Goal: Transaction & Acquisition: Purchase product/service

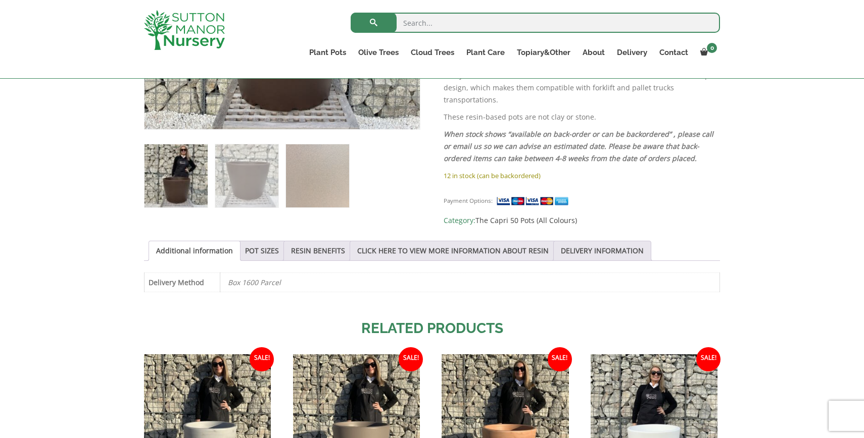
scroll to position [387, 0]
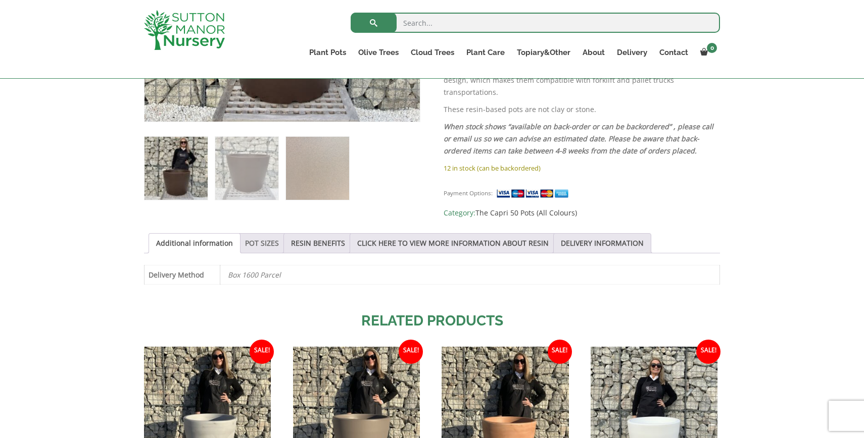
click at [268, 241] on link "POT SIZES" at bounding box center [262, 243] width 34 height 19
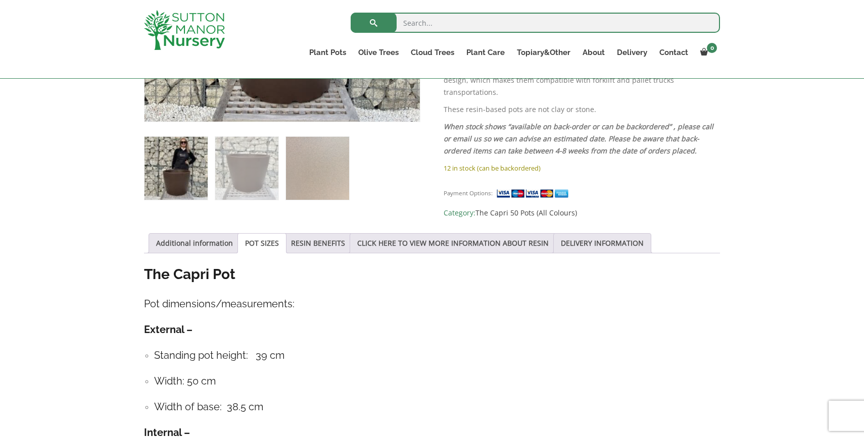
scroll to position [0, 0]
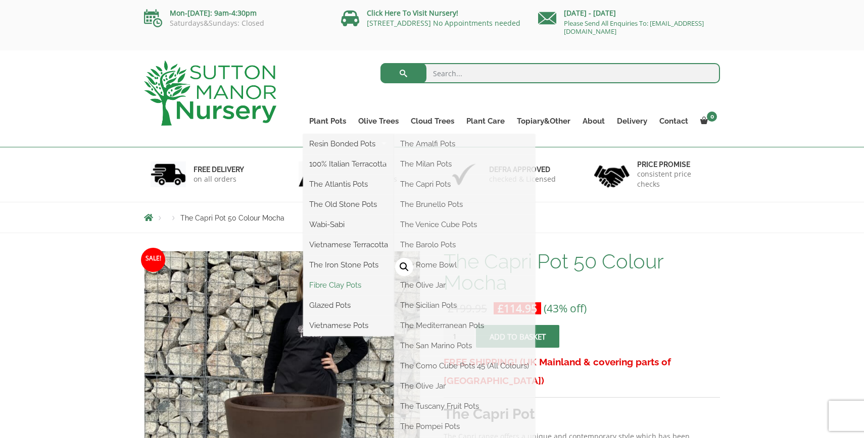
click at [341, 290] on link "Fibre Clay Pots" at bounding box center [348, 285] width 91 height 15
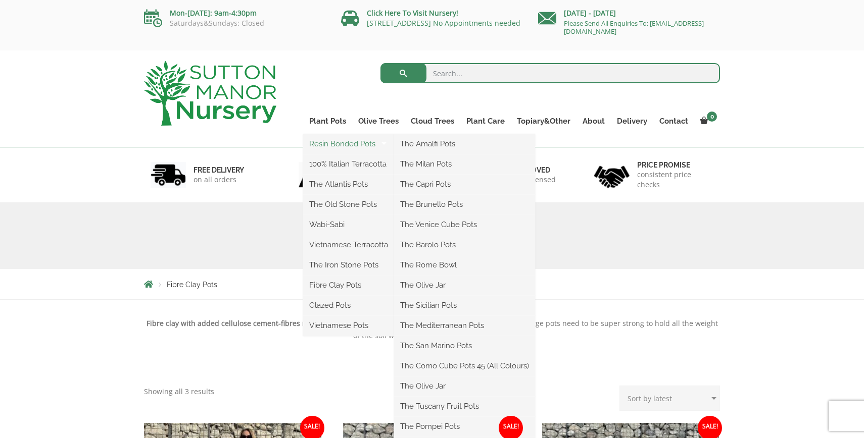
click at [331, 147] on link "Resin Bonded Pots" at bounding box center [348, 143] width 91 height 15
click at [350, 143] on link "Resin Bonded Pots" at bounding box center [348, 143] width 91 height 15
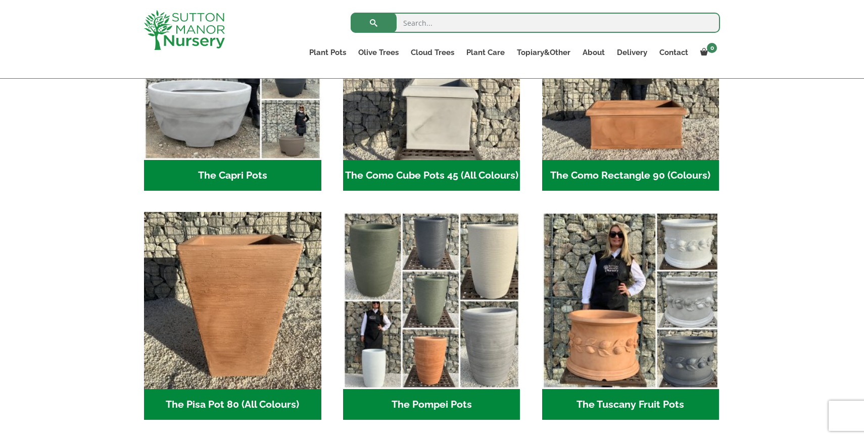
scroll to position [609, 0]
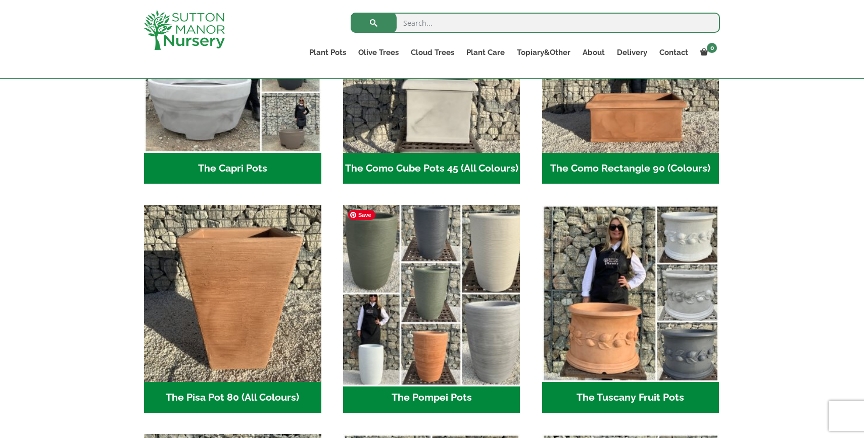
click at [441, 301] on img "Visit product category The Pompei Pots" at bounding box center [431, 294] width 186 height 186
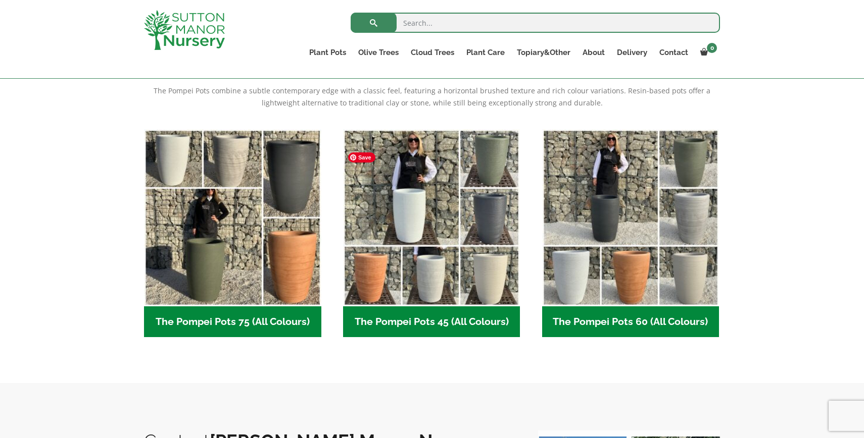
scroll to position [216, 0]
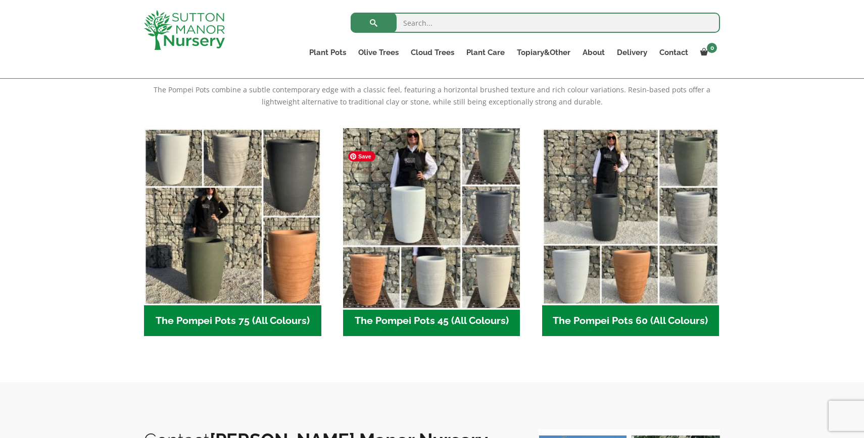
click at [444, 277] on img "Visit product category The Pompei Pots 45 (All Colours)" at bounding box center [431, 217] width 186 height 186
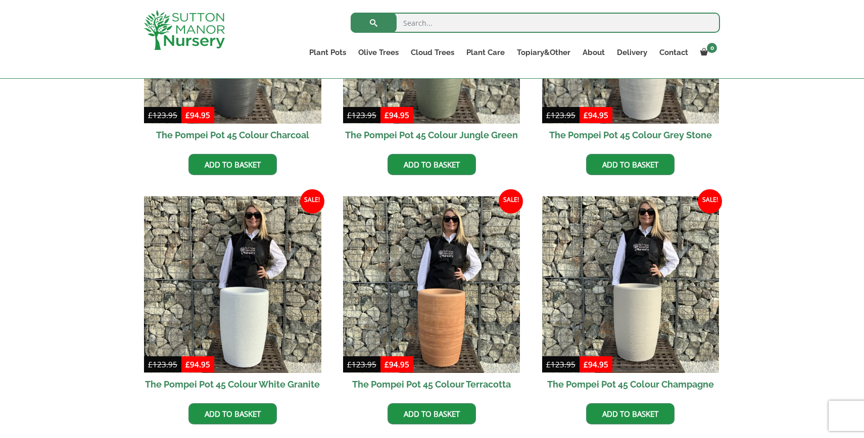
scroll to position [522, 0]
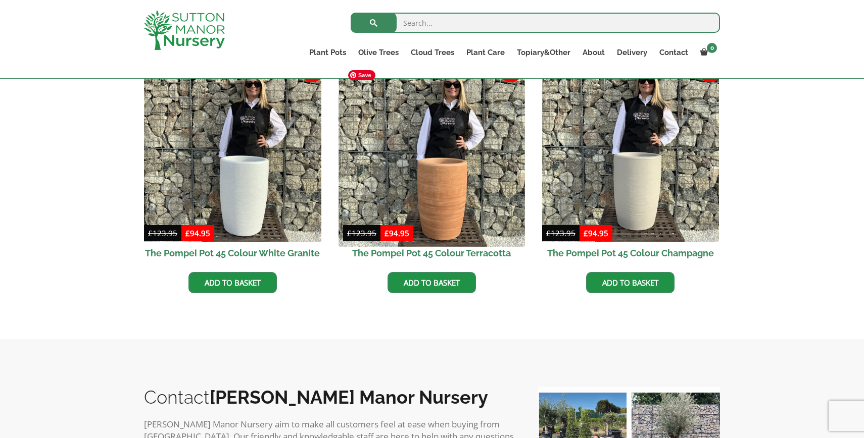
click at [436, 155] on img at bounding box center [431, 154] width 186 height 186
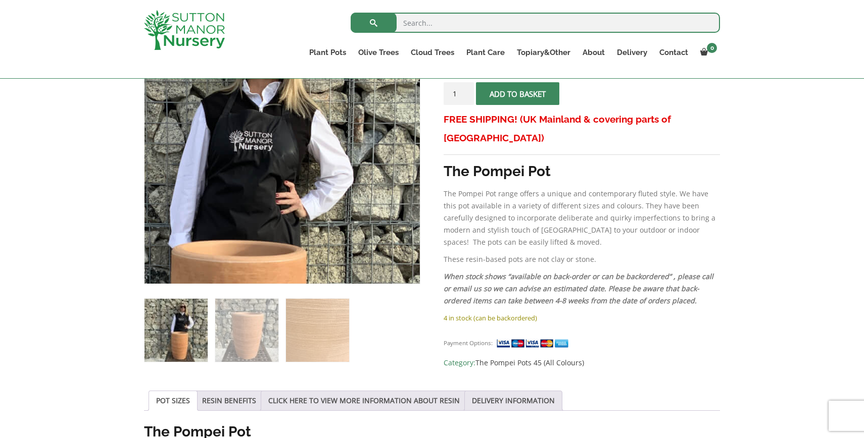
scroll to position [234, 0]
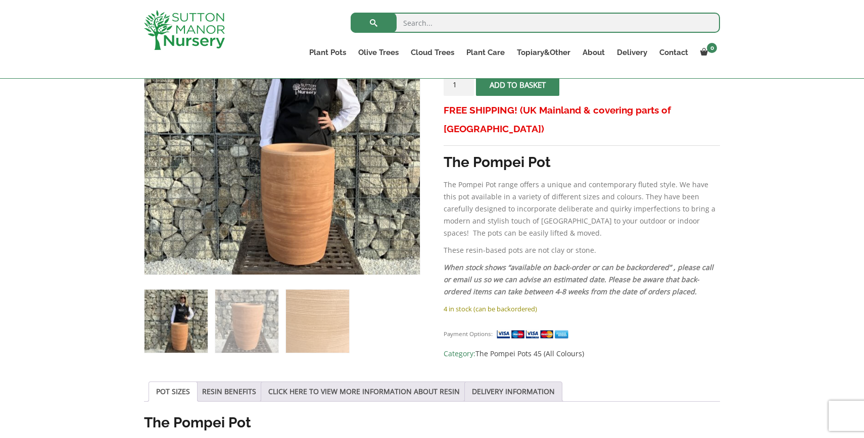
drag, startPoint x: 312, startPoint y: 363, endPoint x: 312, endPoint y: 357, distance: 5.6
click at [316, 324] on img at bounding box center [317, 321] width 63 height 63
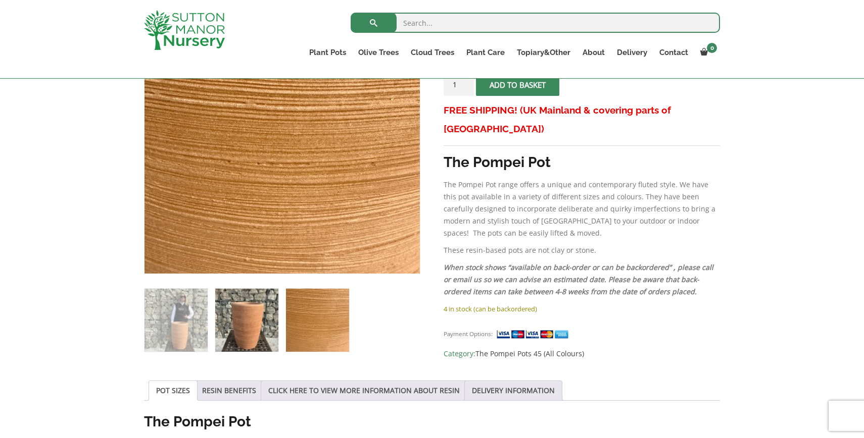
click at [262, 336] on img at bounding box center [246, 320] width 63 height 63
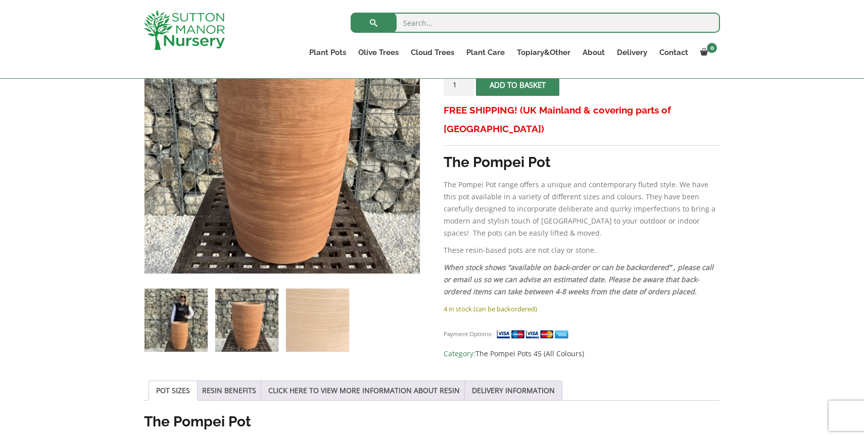
click at [205, 344] on img at bounding box center [175, 320] width 63 height 63
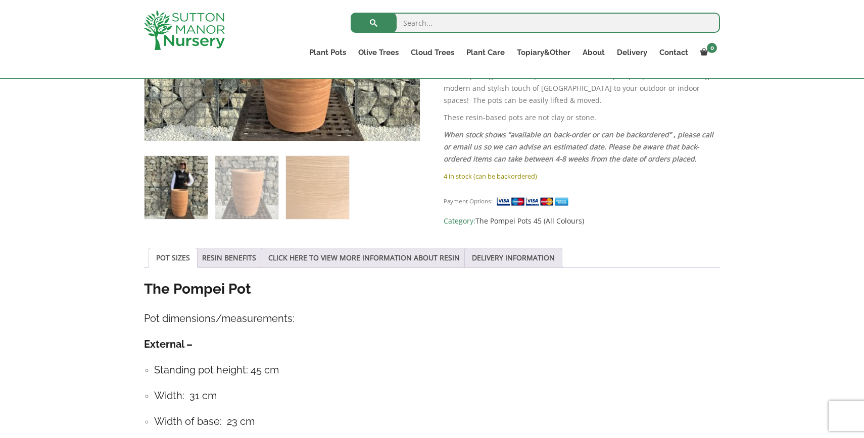
scroll to position [303, 0]
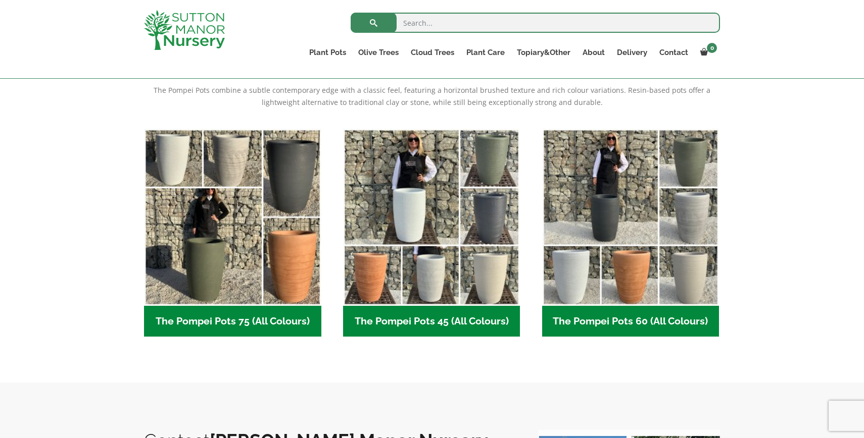
click at [600, 320] on h2 "The Pompei Pots 60 (All Colours) (6)" at bounding box center [630, 321] width 177 height 31
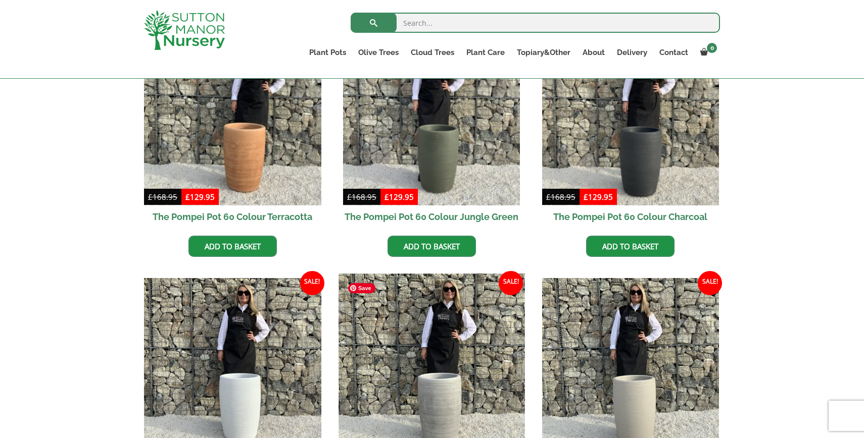
scroll to position [336, 0]
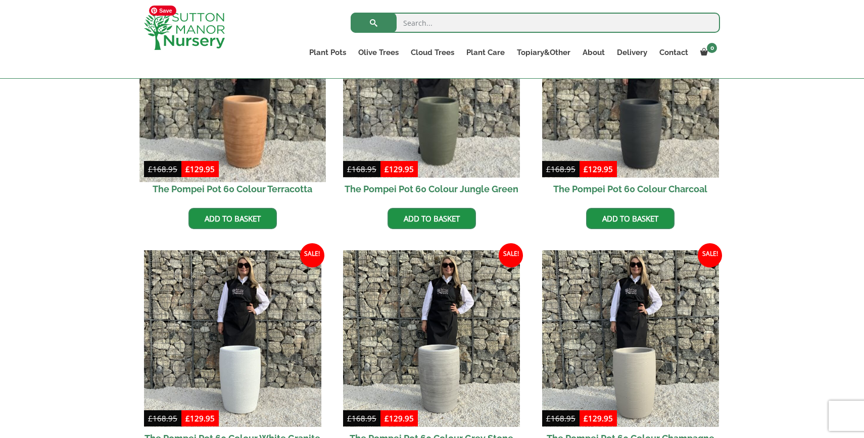
click at [240, 117] on img at bounding box center [232, 89] width 186 height 186
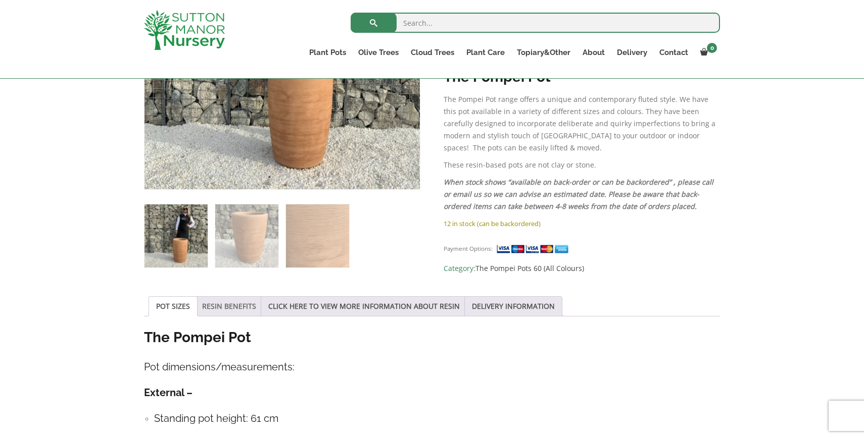
scroll to position [319, 0]
click at [245, 294] on div "Sale! 🔍 The Pompei Pot 60 Colour Terracotta £ 168.95 Original price was: £168.9…" at bounding box center [432, 372] width 576 height 916
click at [245, 304] on link "RESIN BENEFITS" at bounding box center [229, 306] width 54 height 19
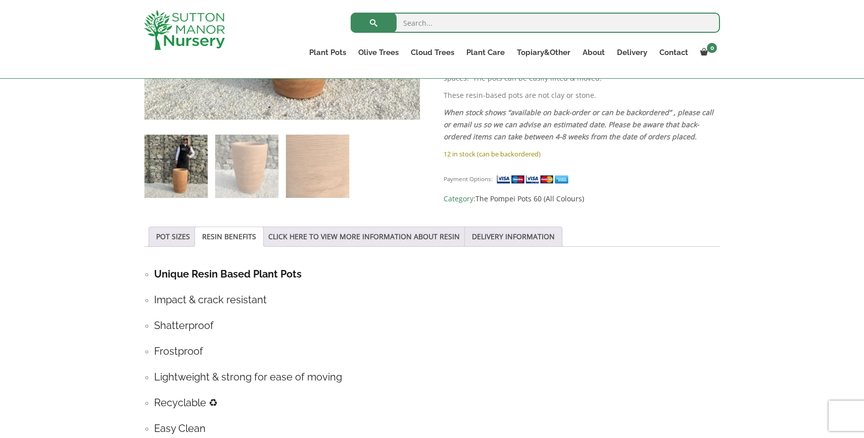
scroll to position [335, 0]
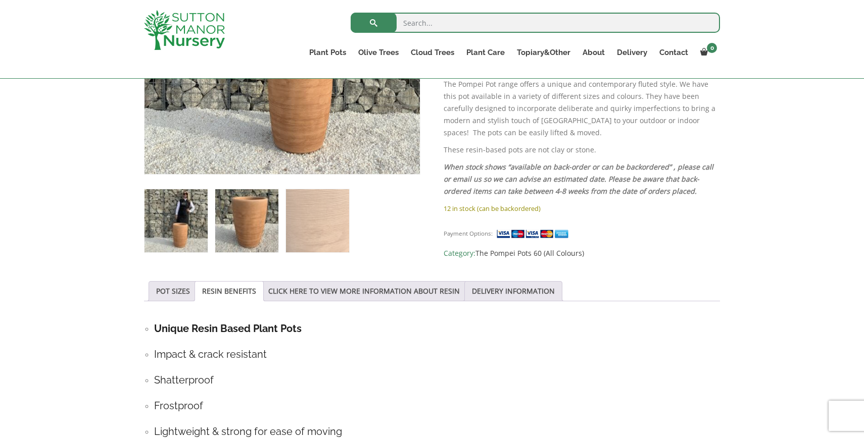
click at [249, 237] on img at bounding box center [246, 220] width 63 height 63
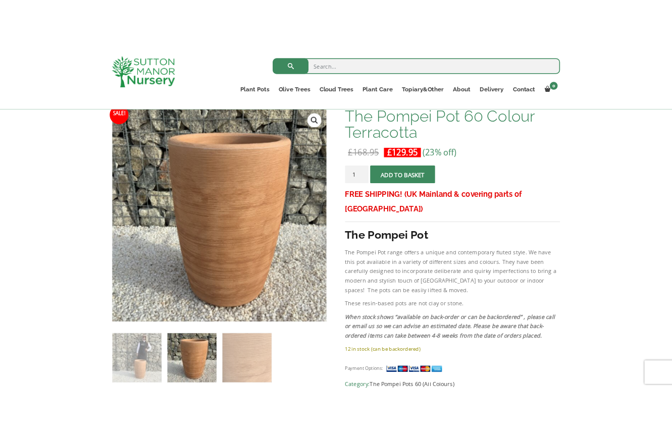
scroll to position [158, 0]
